Goal: Task Accomplishment & Management: Use online tool/utility

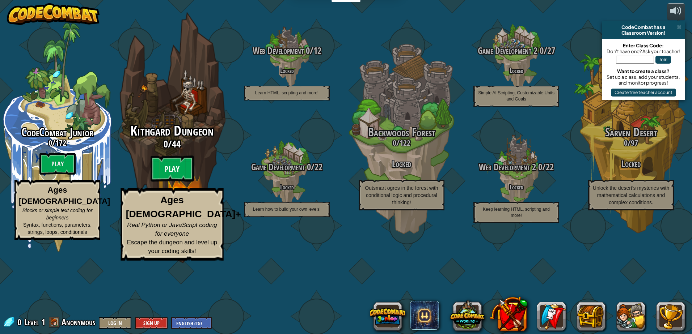
click at [171, 182] on btn "Play" at bounding box center [171, 169] width 43 height 26
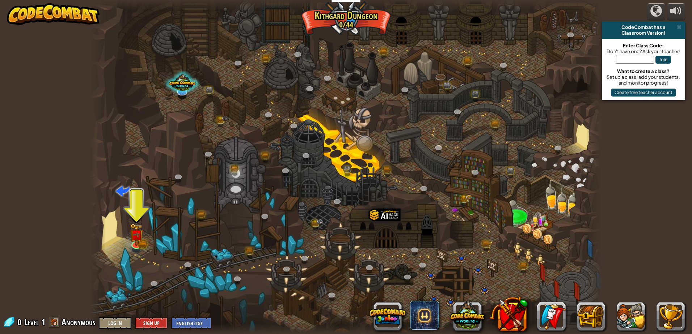
click at [43, 13] on img at bounding box center [53, 14] width 93 height 22
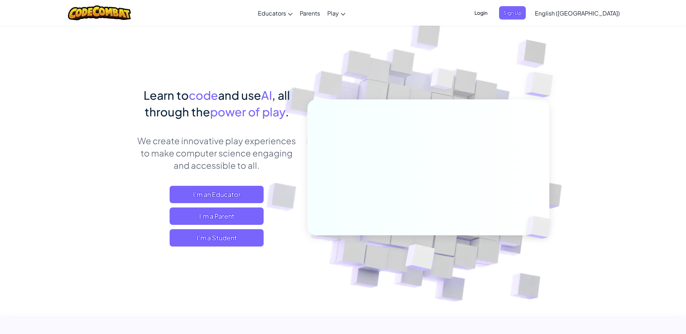
click at [492, 13] on span "Login" at bounding box center [481, 12] width 22 height 13
